Goal: Find specific page/section: Find specific page/section

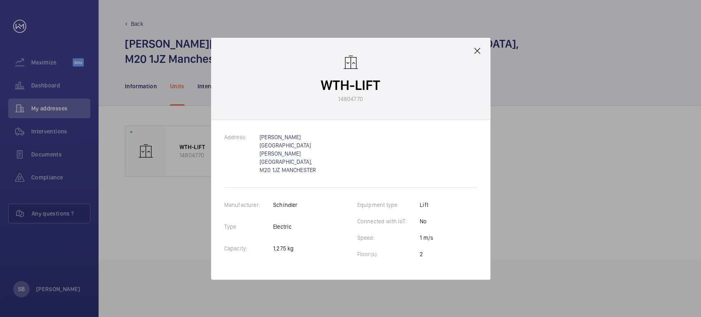
click at [476, 56] on mat-icon at bounding box center [477, 51] width 10 height 10
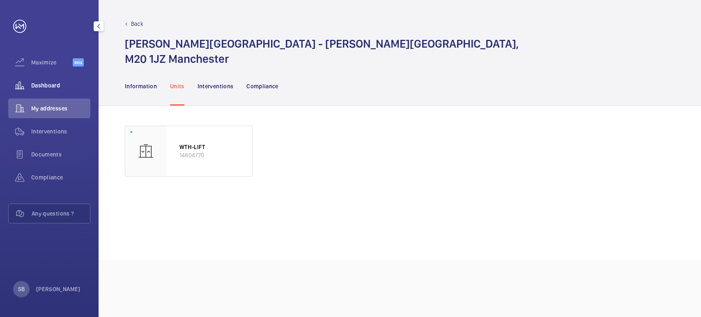
click at [37, 92] on div "Dashboard" at bounding box center [49, 86] width 82 height 20
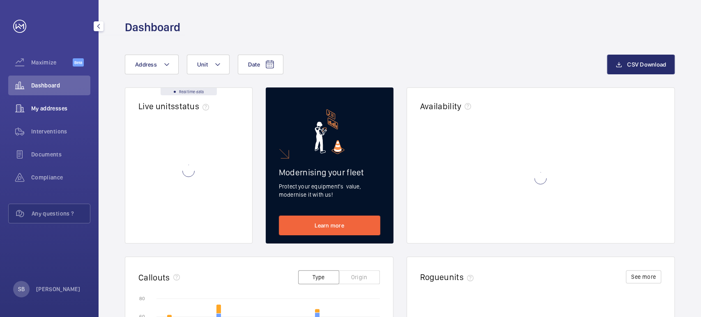
click at [30, 108] on wm-front-icon-button at bounding box center [19, 109] width 23 height 20
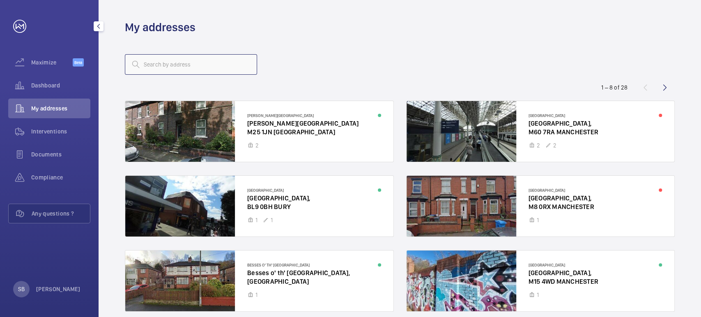
click at [181, 65] on input "text" at bounding box center [191, 64] width 132 height 21
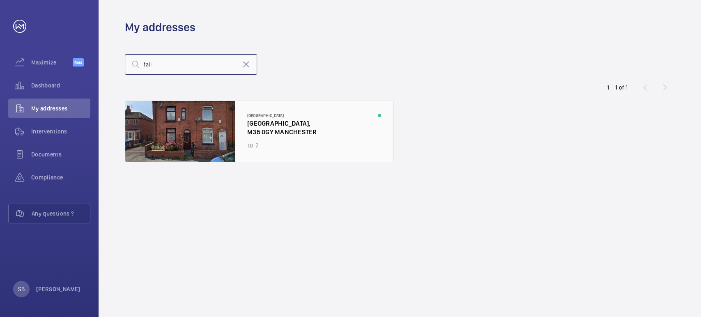
type input "fail"
click at [206, 129] on div at bounding box center [259, 131] width 268 height 61
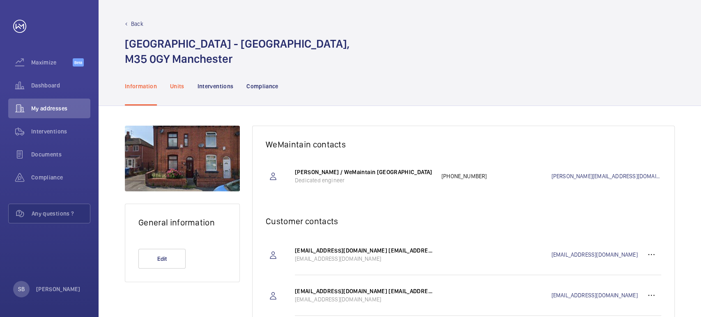
click at [181, 86] on p "Units" at bounding box center [177, 86] width 14 height 8
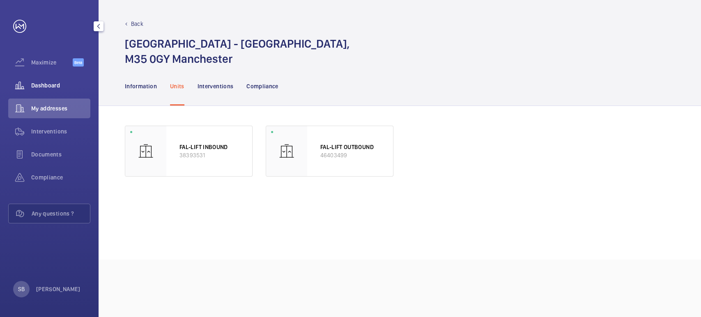
click at [48, 81] on div "Dashboard" at bounding box center [49, 86] width 82 height 20
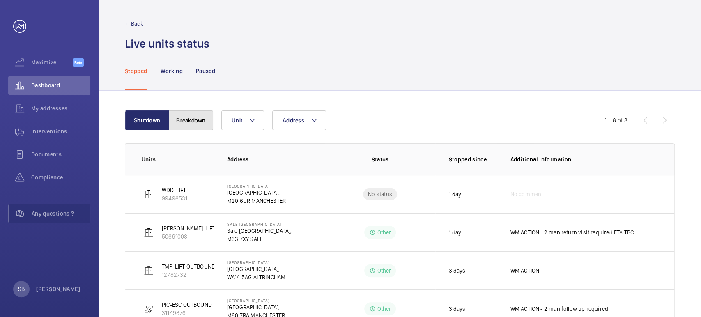
click at [196, 115] on button "Breakdown" at bounding box center [191, 120] width 44 height 20
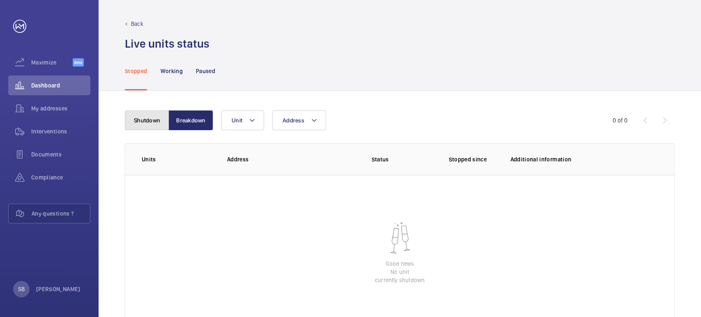
click at [163, 116] on button "Shutdown" at bounding box center [147, 120] width 44 height 20
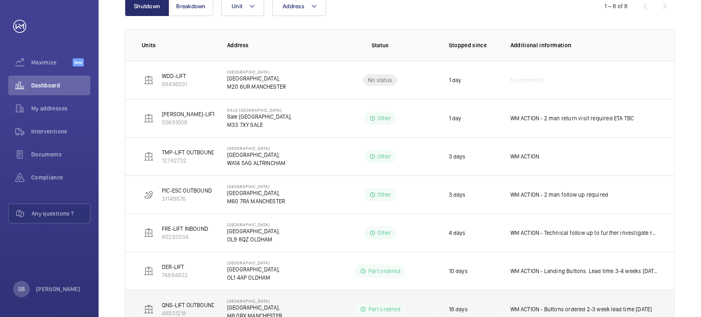
scroll to position [93, 0]
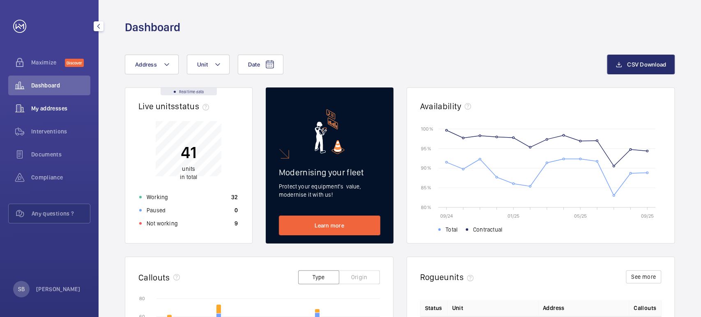
drag, startPoint x: 62, startPoint y: 110, endPoint x: 56, endPoint y: 110, distance: 6.2
click at [62, 110] on span "My addresses" at bounding box center [60, 108] width 59 height 8
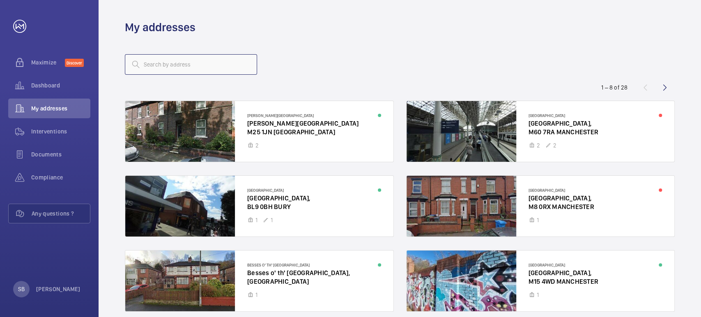
click at [171, 69] on input "text" at bounding box center [191, 64] width 132 height 21
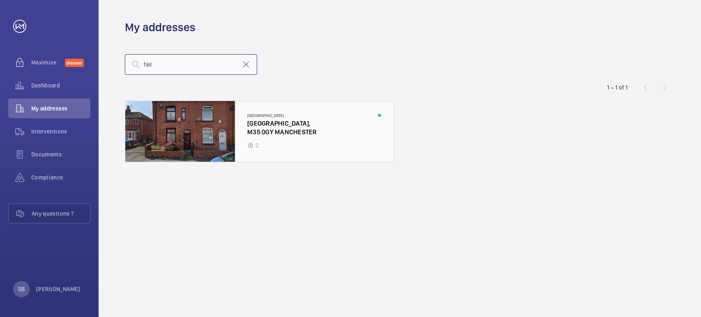
type input "fail"
click at [236, 129] on div at bounding box center [259, 131] width 268 height 61
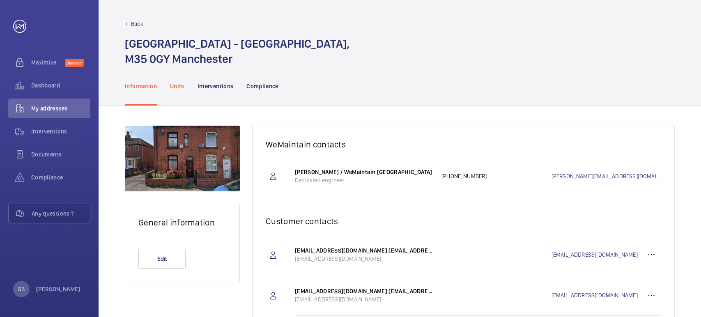
click at [180, 83] on p "Units" at bounding box center [177, 86] width 14 height 8
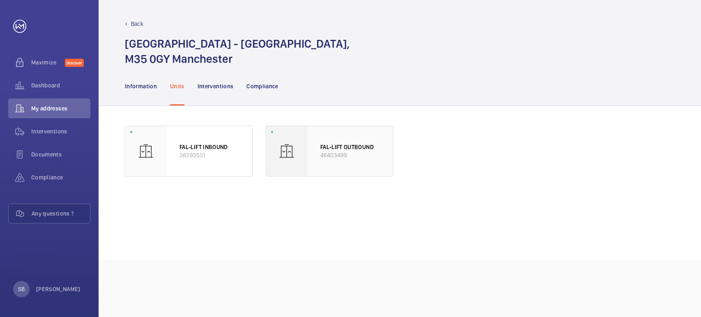
click at [311, 155] on div "FAL-LIFT OUTBOUND 46403499" at bounding box center [350, 151] width 86 height 50
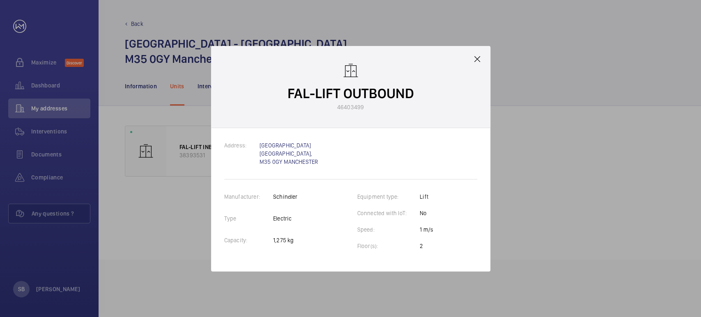
click at [478, 58] on mat-icon at bounding box center [477, 59] width 10 height 10
